Goal: Obtain resource: Download file/media

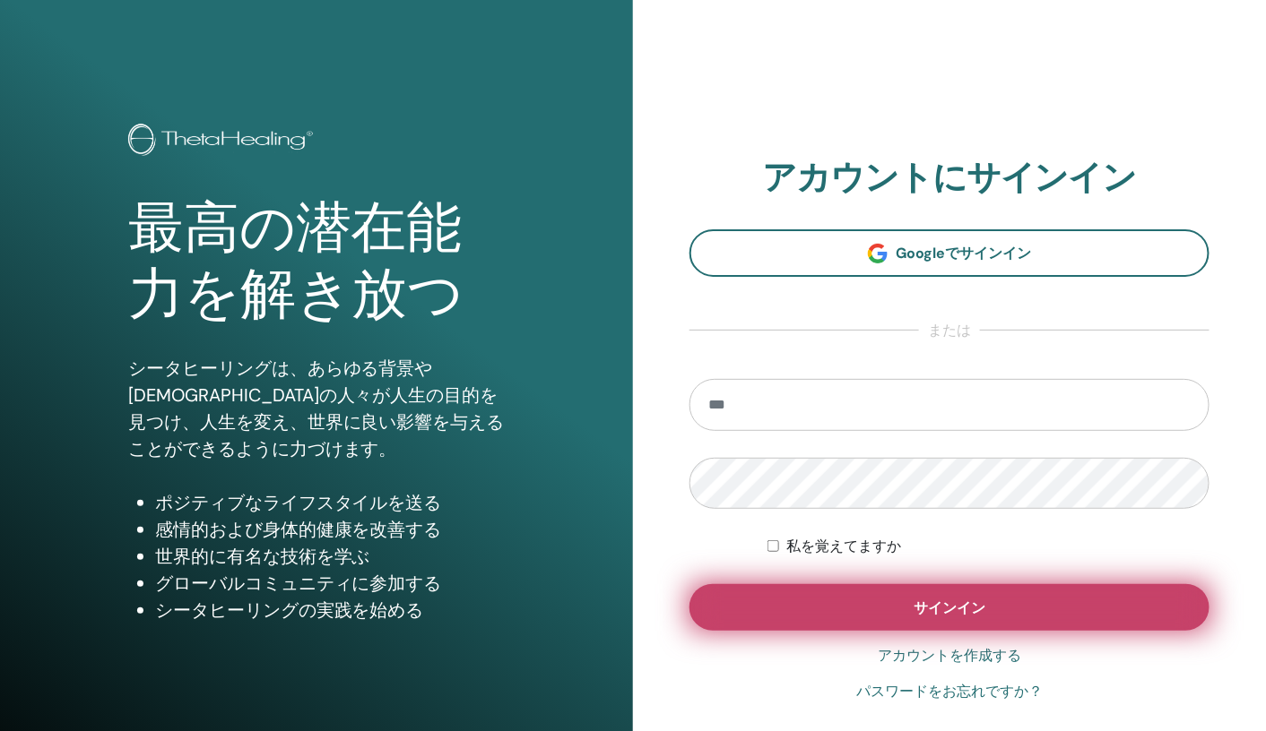
type input "**********"
click at [851, 601] on button "サインイン" at bounding box center [949, 607] width 520 height 47
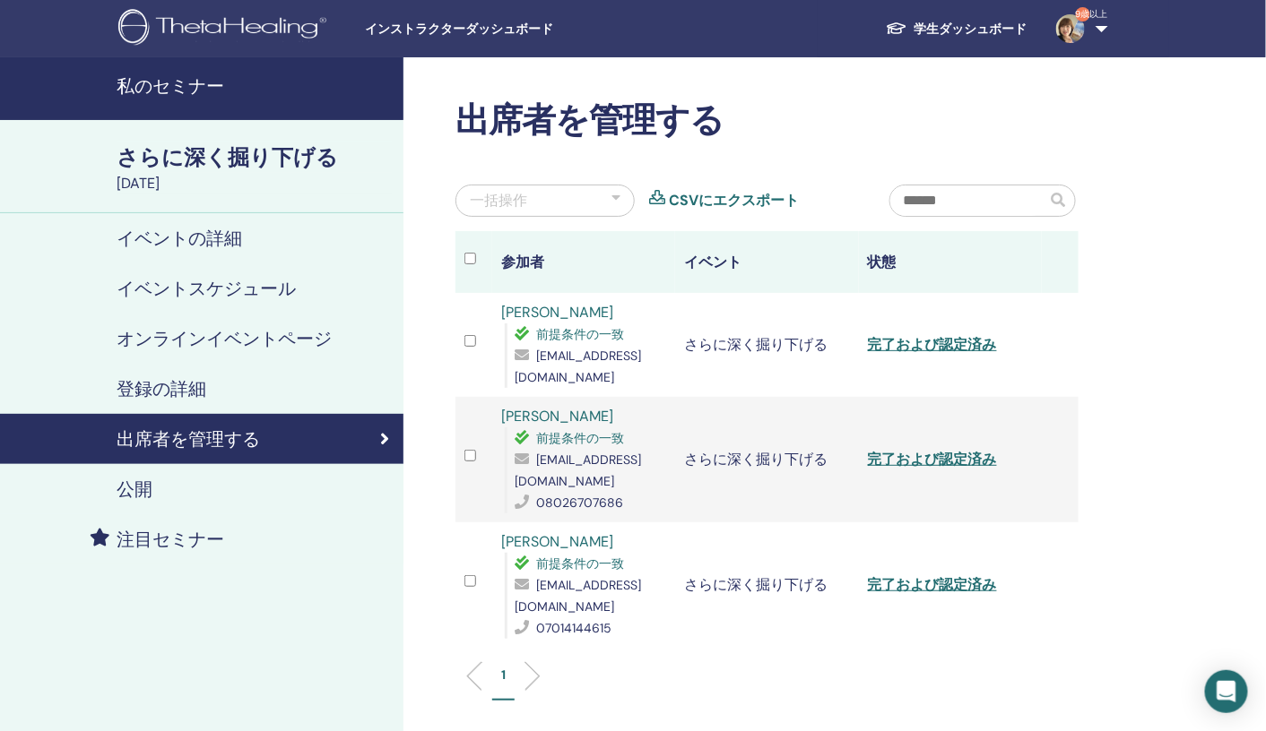
click at [206, 87] on font "私のセミナー" at bounding box center [171, 85] width 108 height 23
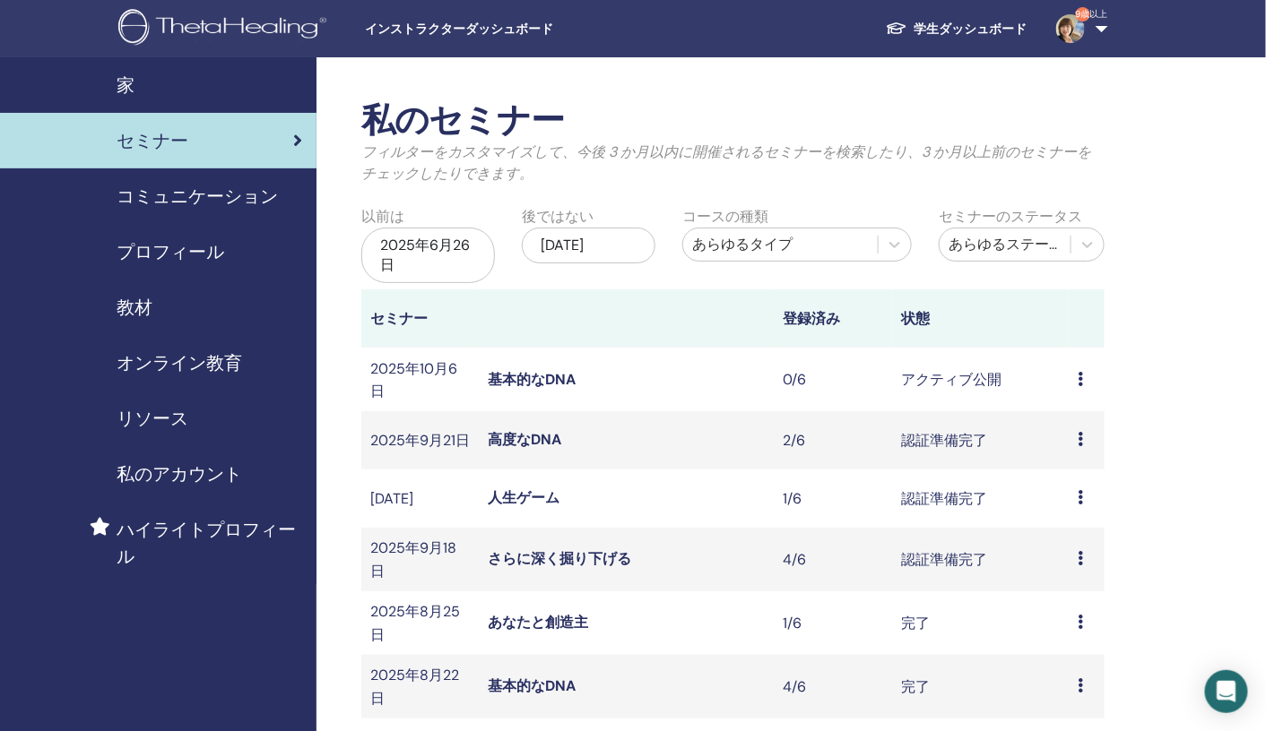
click at [160, 314] on div "教材" at bounding box center [158, 307] width 288 height 27
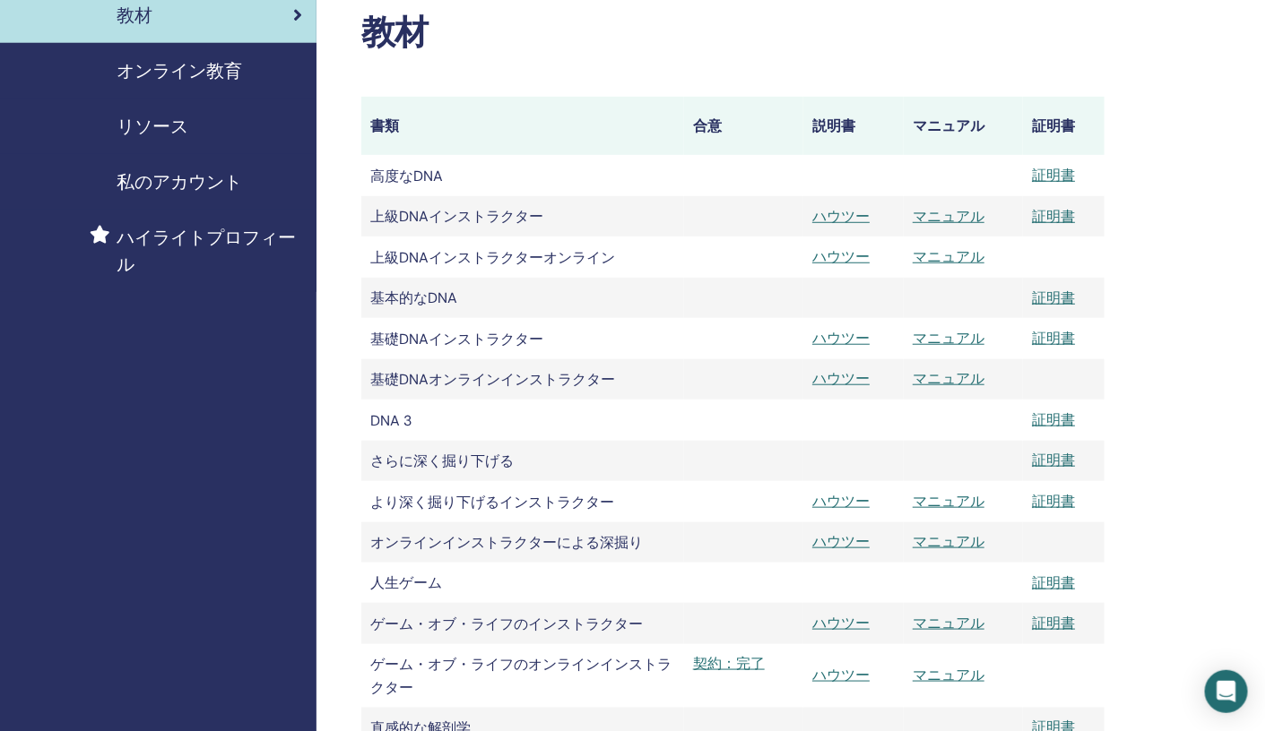
scroll to position [308, 0]
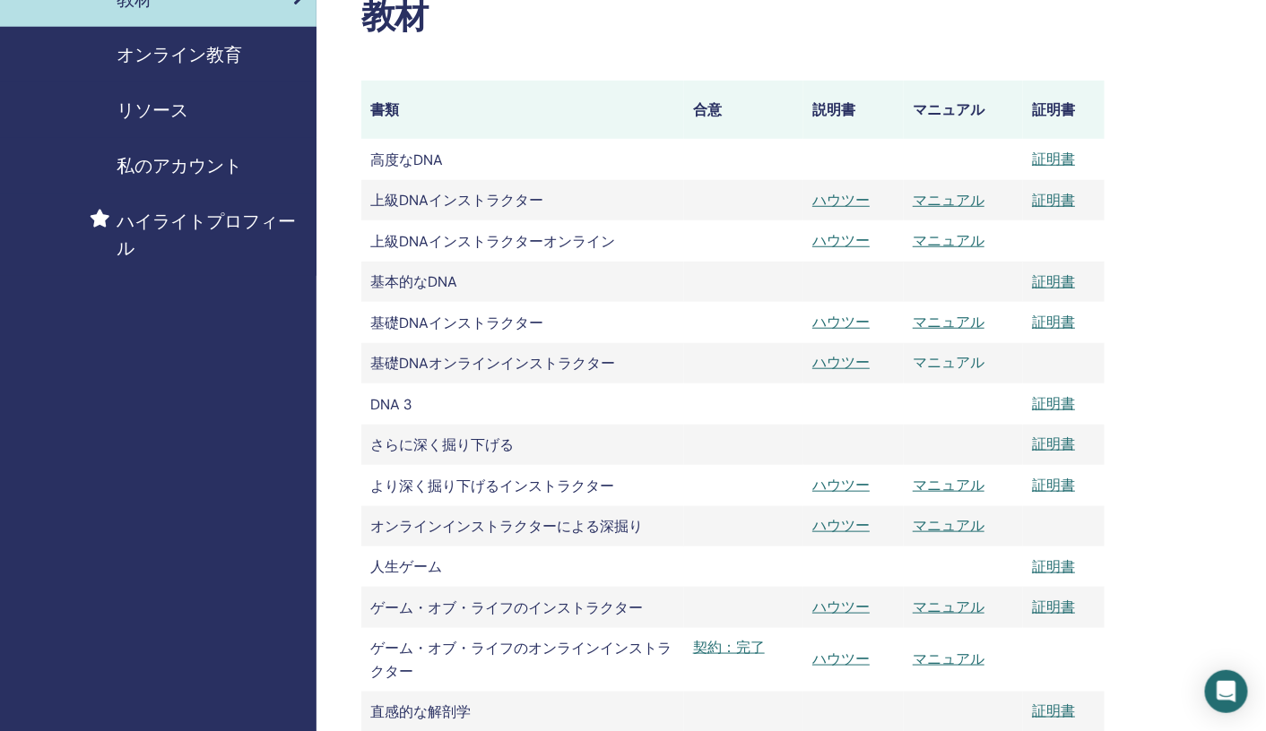
click at [955, 361] on font "マニュアル" at bounding box center [948, 362] width 72 height 19
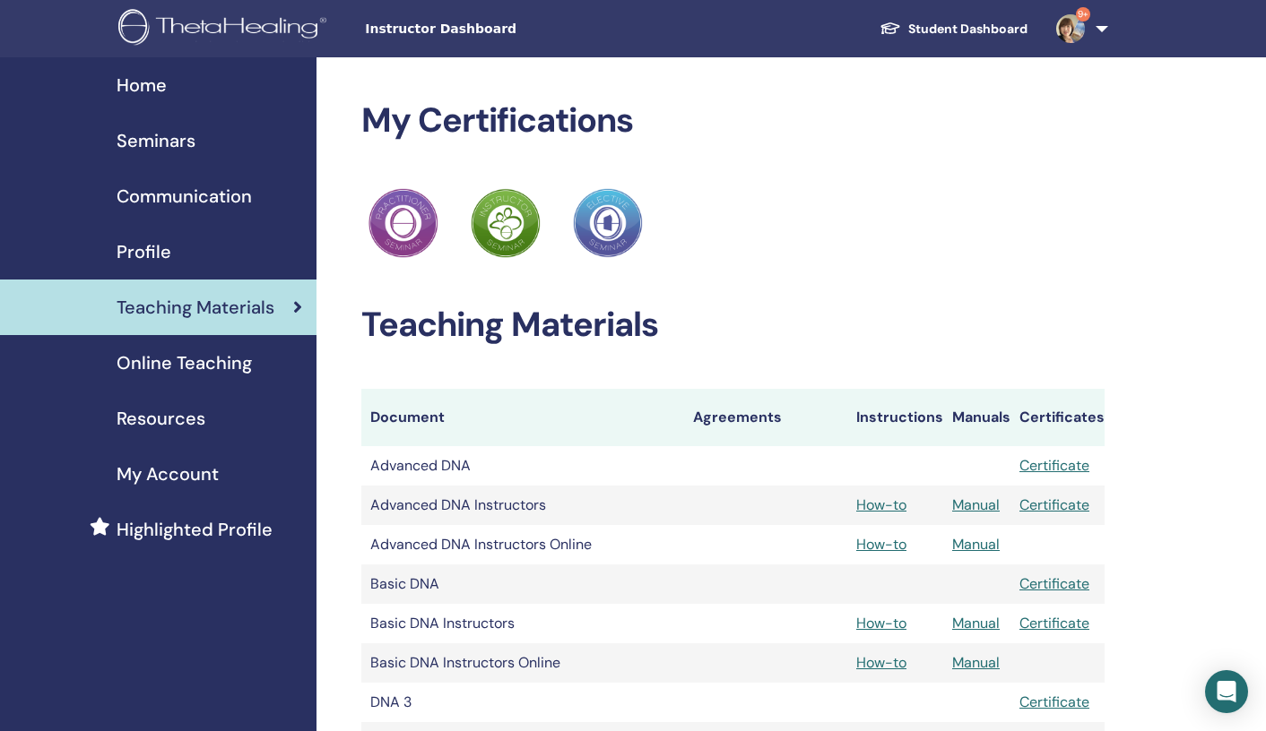
scroll to position [308, 0]
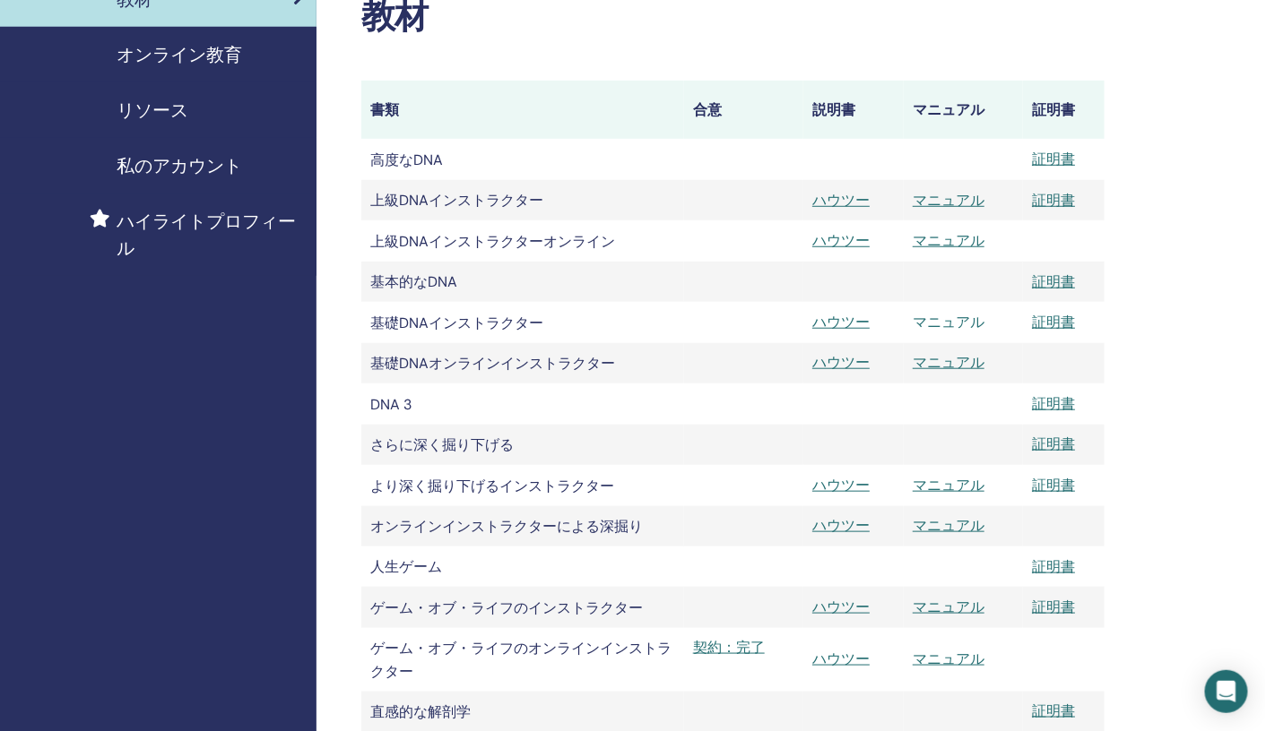
click at [942, 327] on font "マニュアル" at bounding box center [948, 322] width 72 height 19
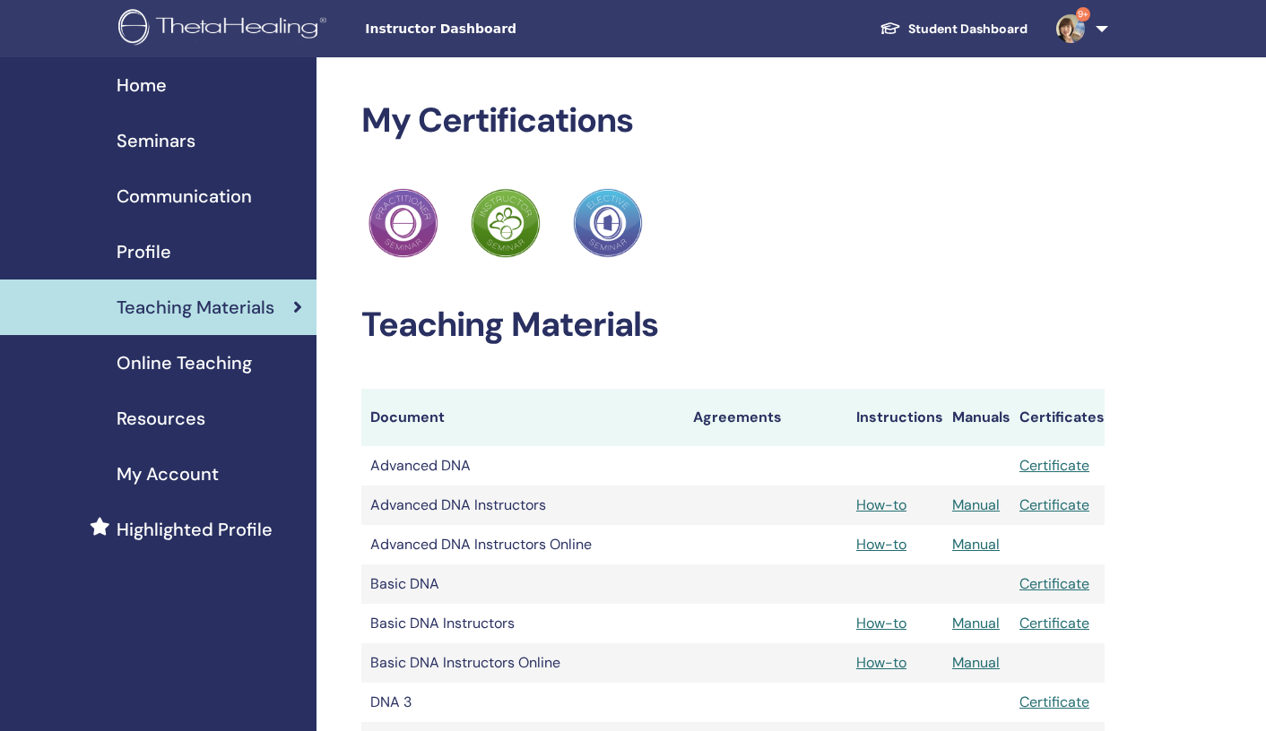
scroll to position [308, 0]
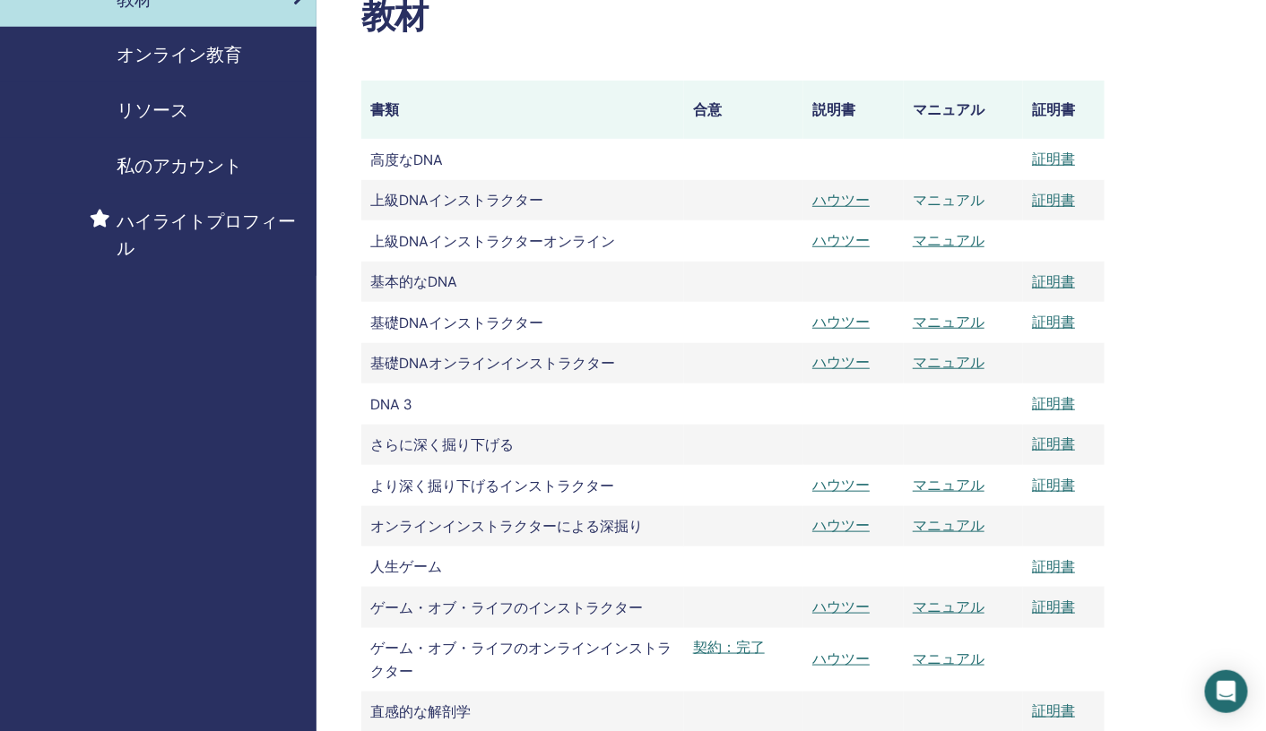
click at [961, 200] on font "マニュアル" at bounding box center [948, 200] width 72 height 19
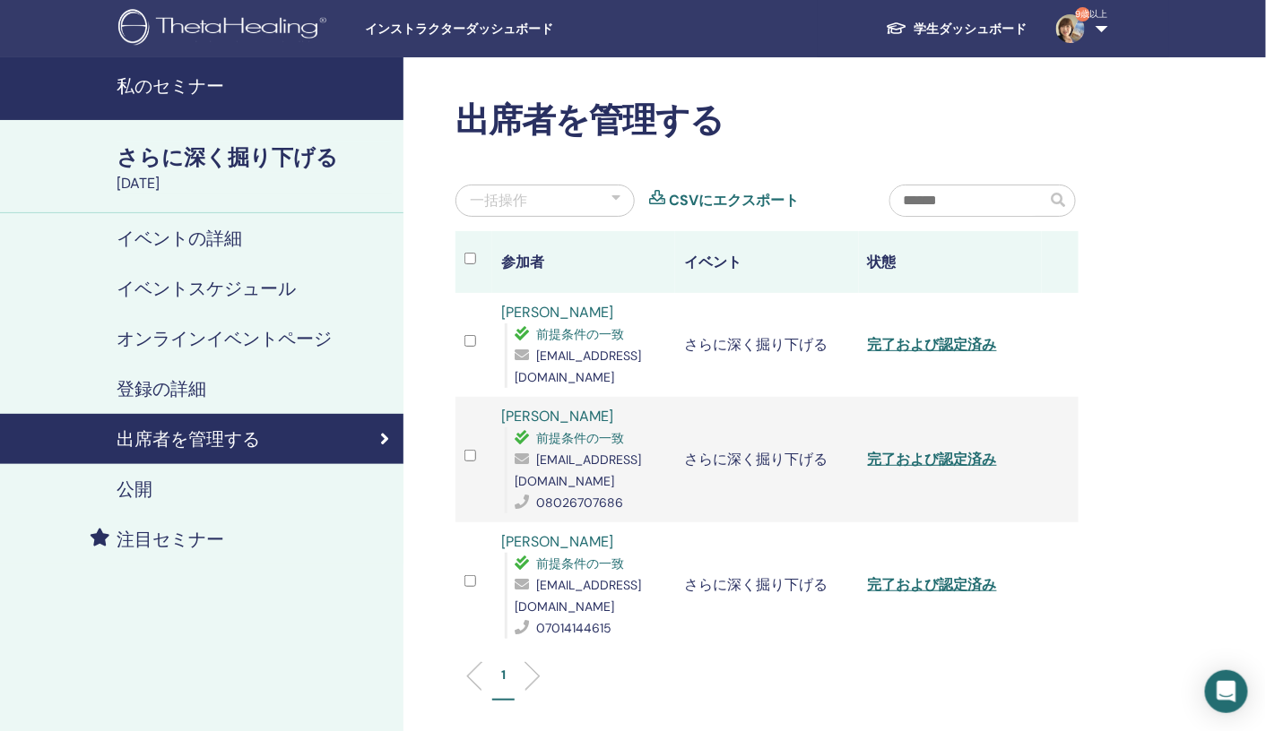
click at [204, 126] on div "さらに深く掘り下げる 2023年1月21日" at bounding box center [201, 166] width 403 height 93
click at [197, 82] on font "私のセミナー" at bounding box center [171, 85] width 108 height 23
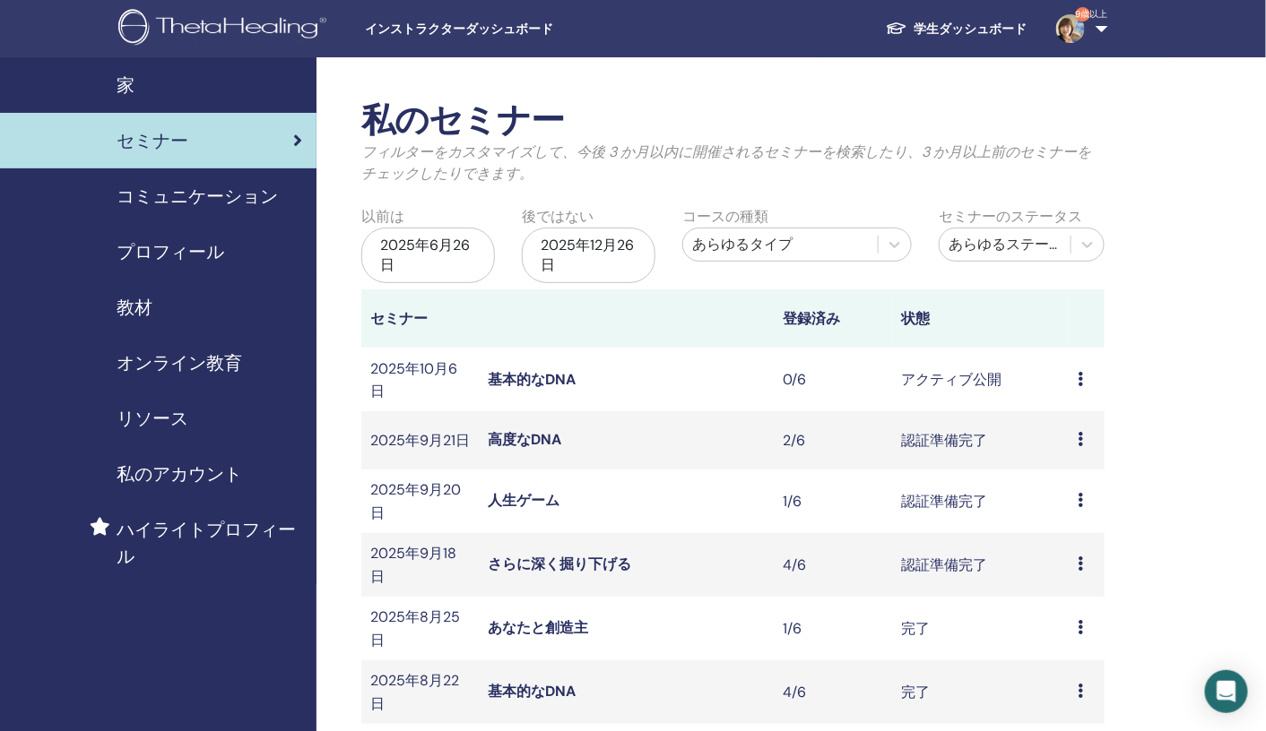
click at [151, 300] on font "教材" at bounding box center [135, 307] width 36 height 23
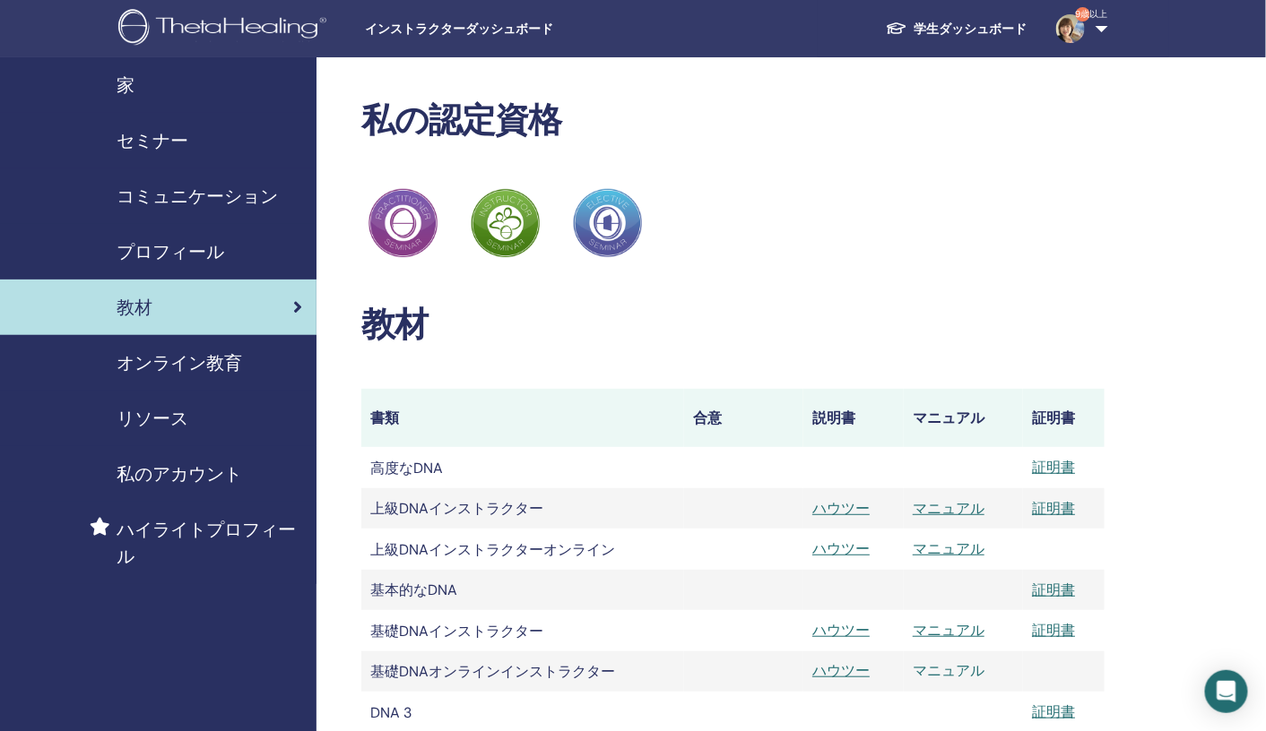
click at [946, 673] on font "マニュアル" at bounding box center [948, 670] width 72 height 19
click at [946, 632] on font "マニュアル" at bounding box center [948, 630] width 72 height 19
